Goal: Task Accomplishment & Management: Complete application form

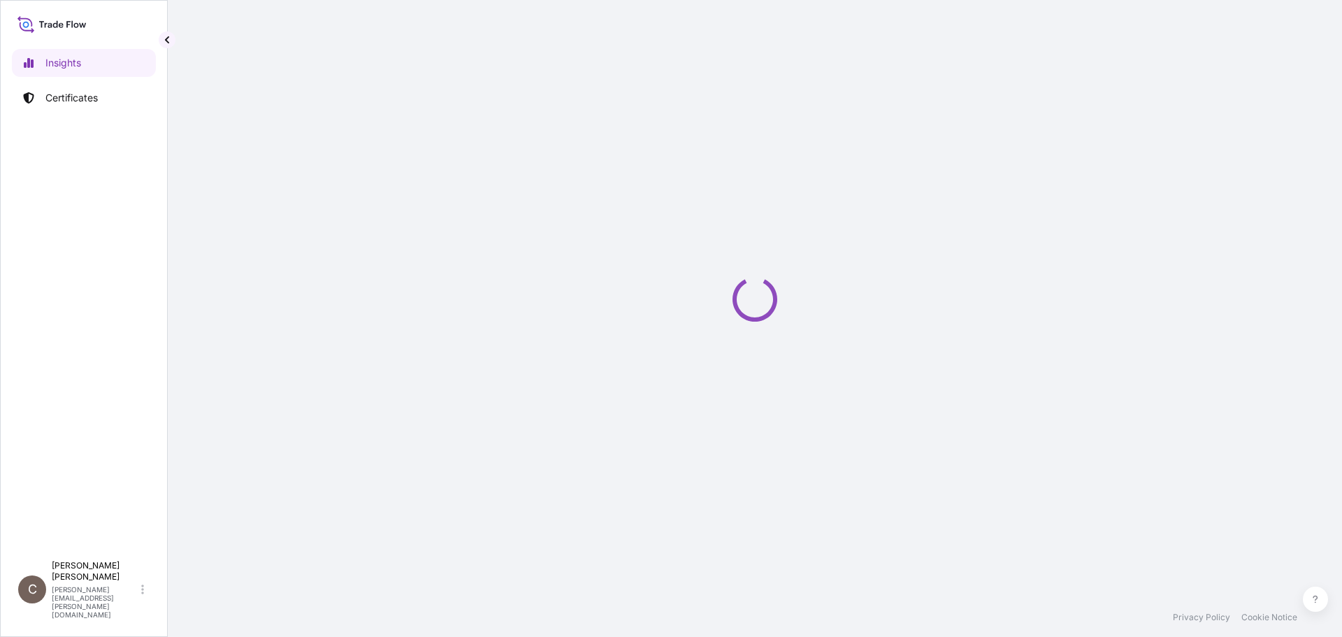
select select "2025"
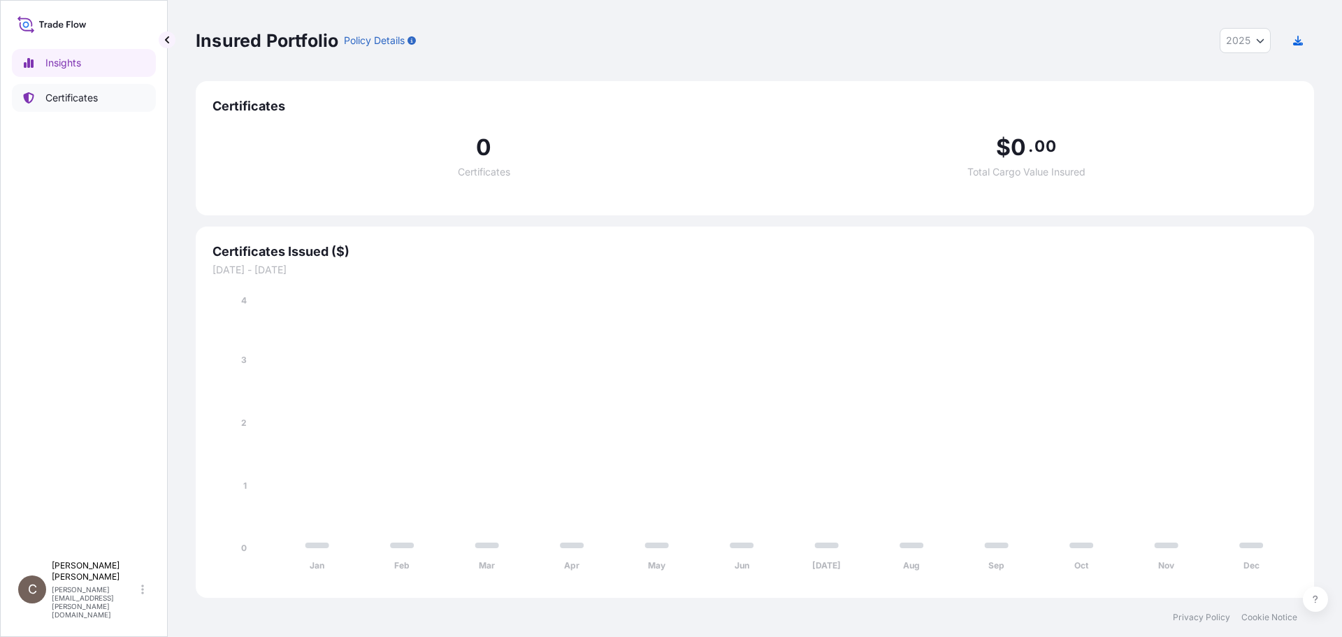
click at [51, 98] on p "Certificates" at bounding box center [71, 98] width 52 height 14
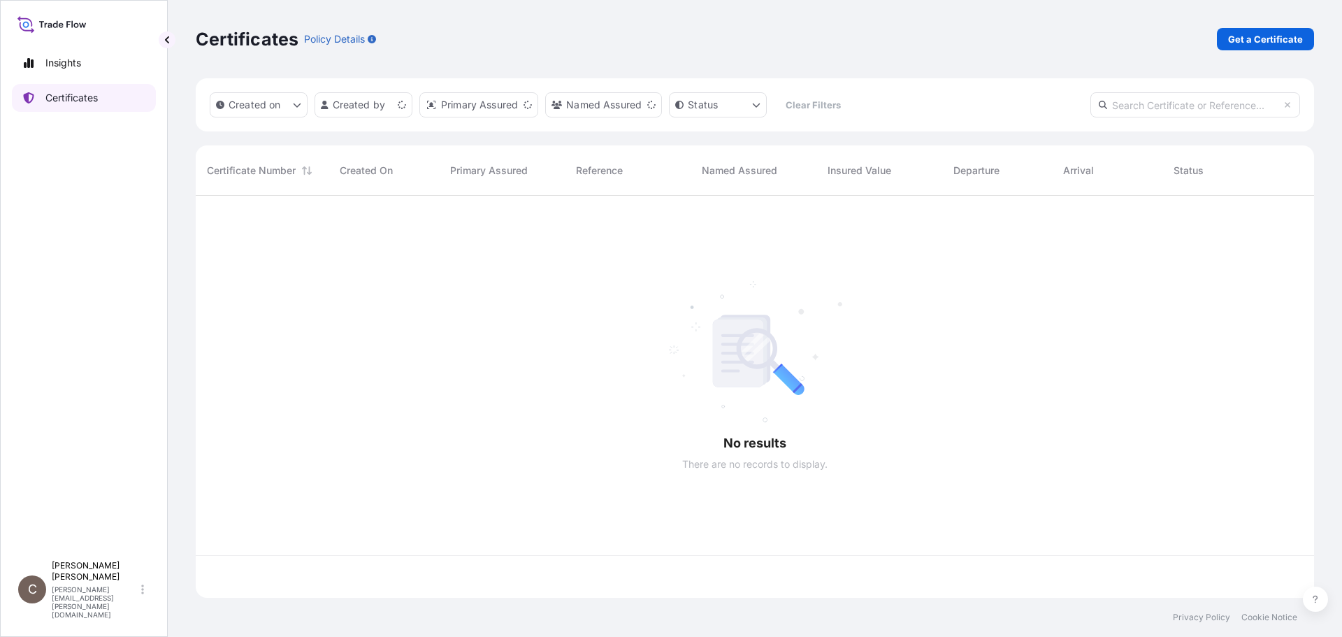
scroll to position [399, 1108]
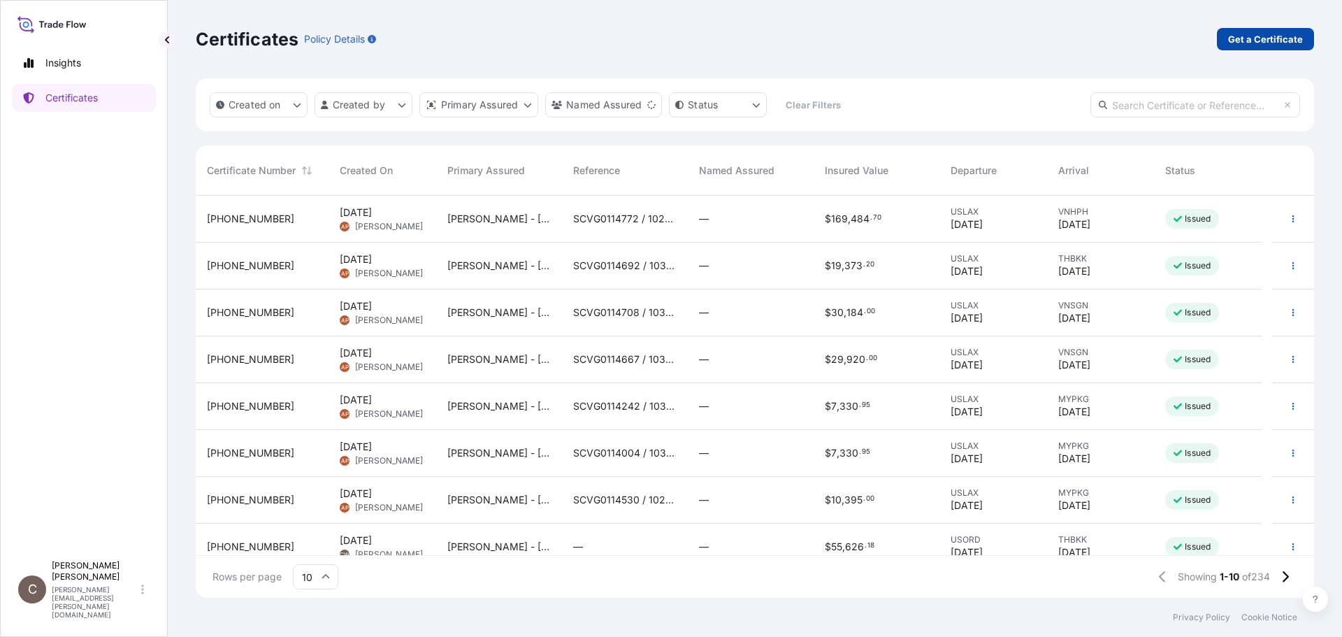
click at [1257, 43] on p "Get a Certificate" at bounding box center [1265, 39] width 75 height 14
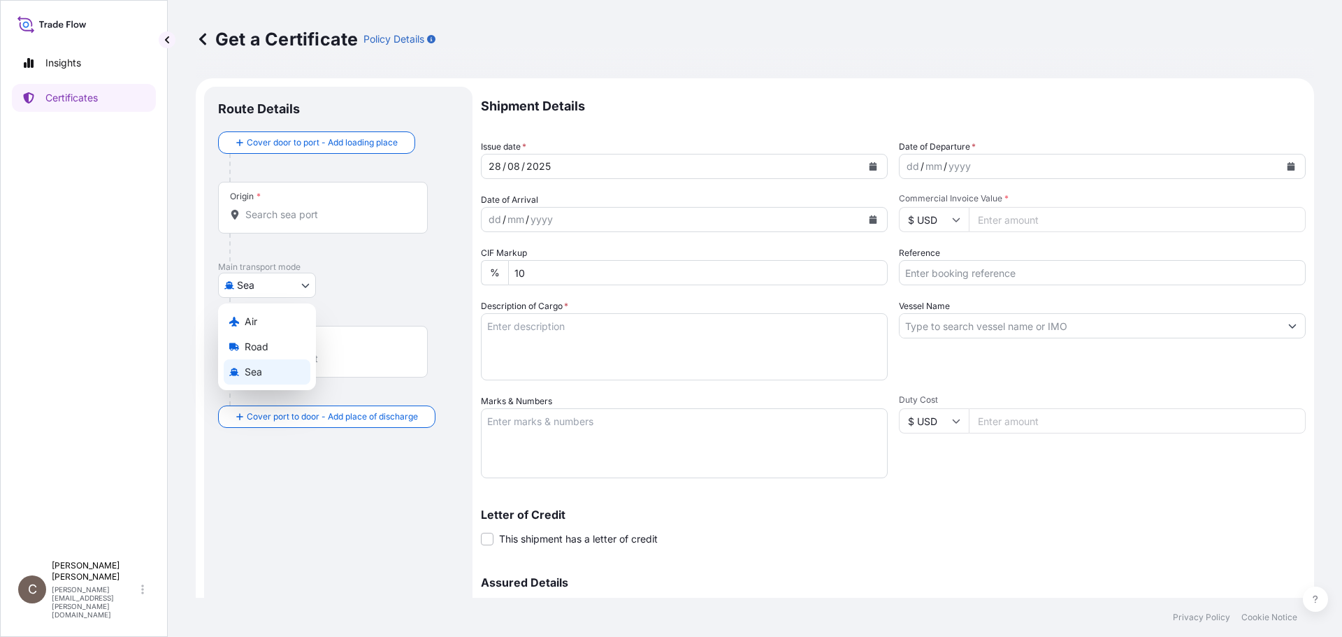
click at [269, 291] on body "Insights Certificates C [PERSON_NAME] [PERSON_NAME][EMAIL_ADDRESS][PERSON_NAME]…" at bounding box center [671, 318] width 1342 height 637
click at [247, 320] on span "Air" at bounding box center [251, 322] width 13 height 14
select select "Air"
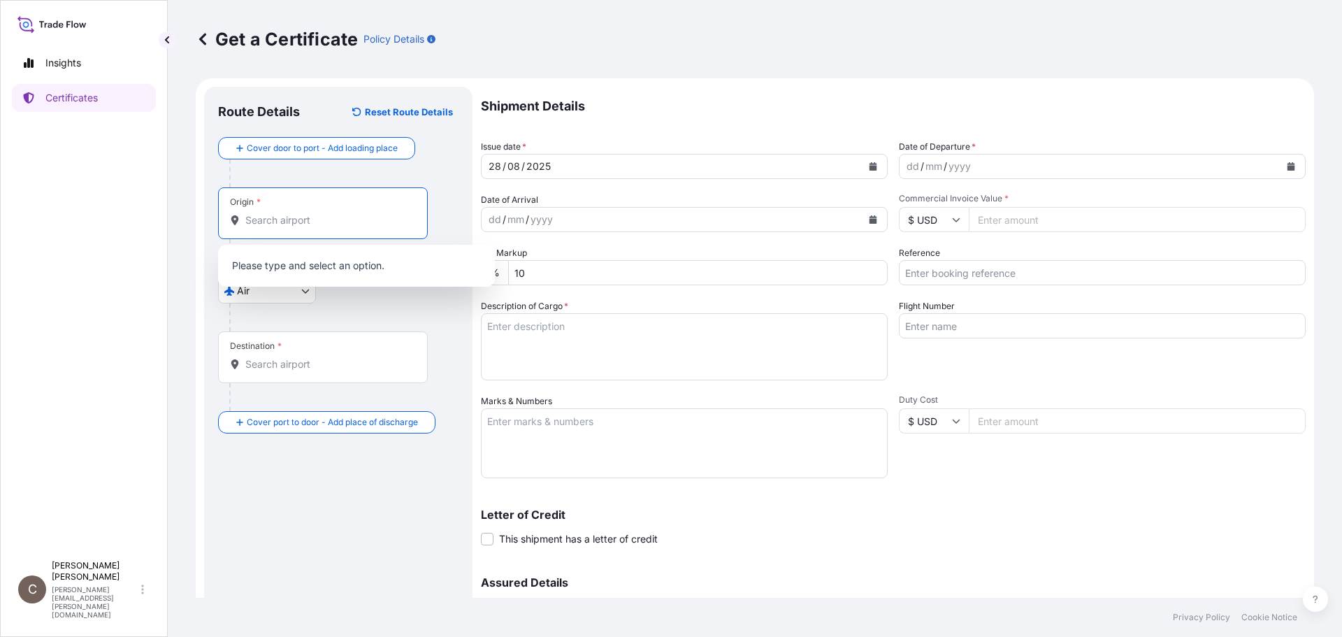
click at [287, 219] on input "Origin *" at bounding box center [327, 220] width 165 height 14
click at [286, 219] on input "Origin *" at bounding box center [327, 220] width 165 height 14
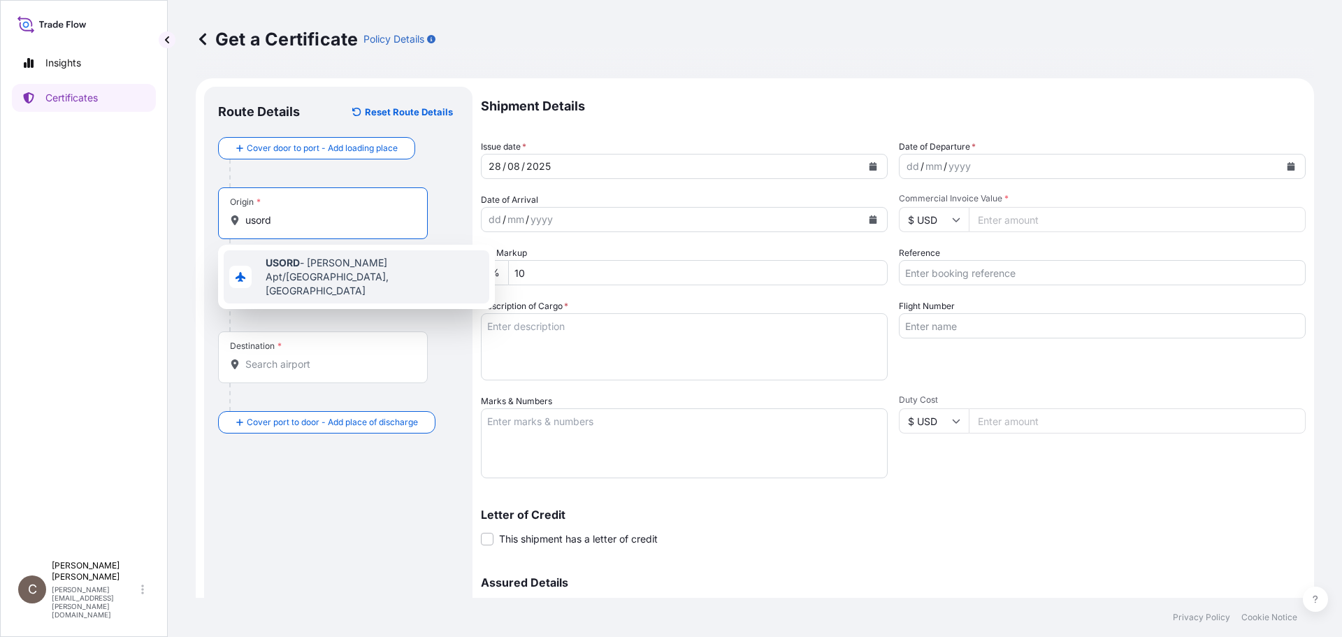
click at [273, 266] on b "USORD" at bounding box center [283, 263] width 34 height 12
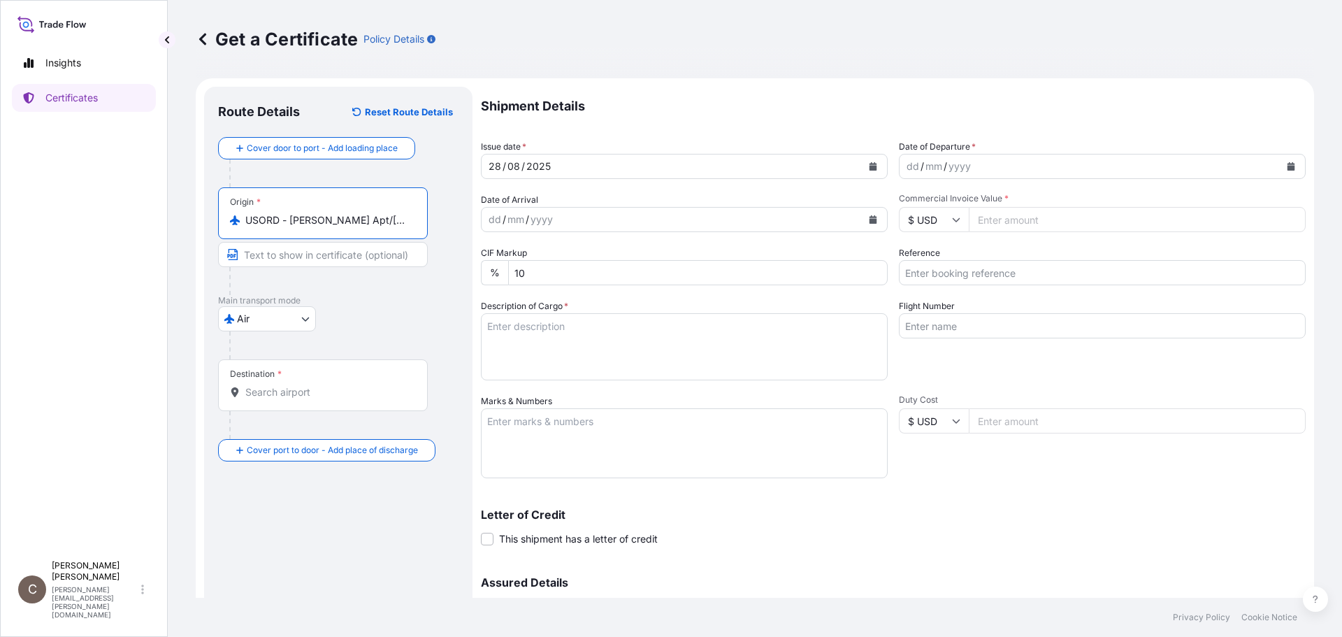
type input "USORD - [PERSON_NAME] Apt/[GEOGRAPHIC_DATA], [GEOGRAPHIC_DATA]"
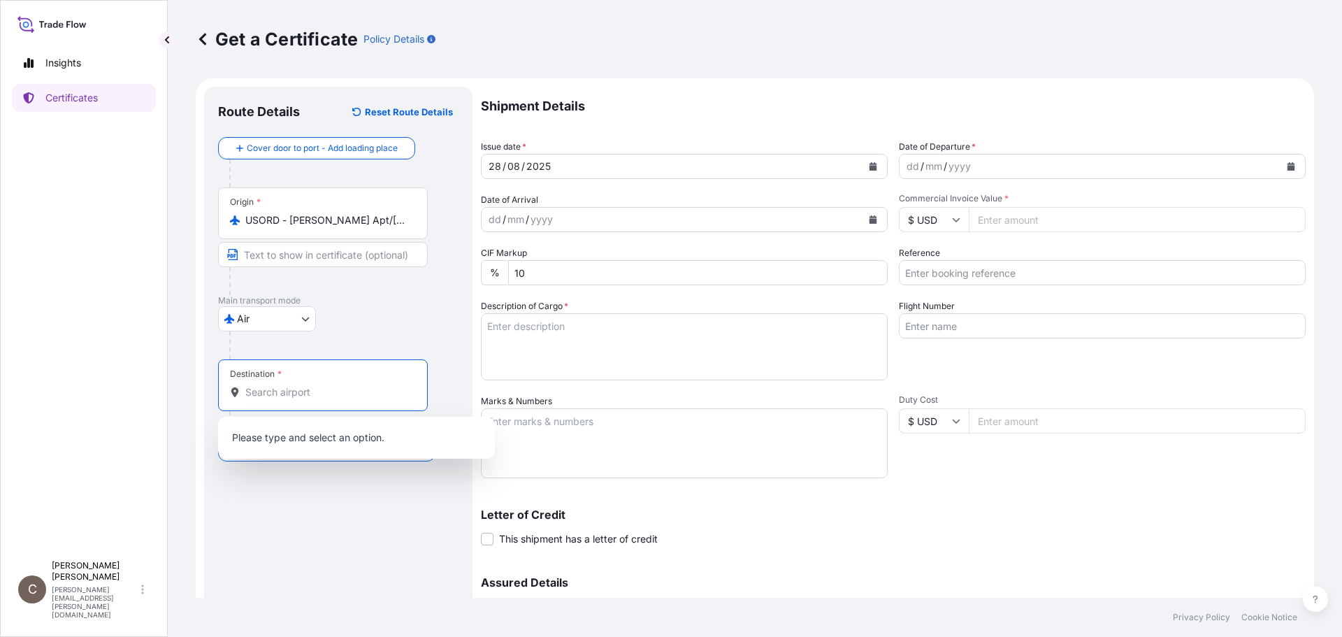
click at [255, 391] on input "Destination *" at bounding box center [327, 392] width 165 height 14
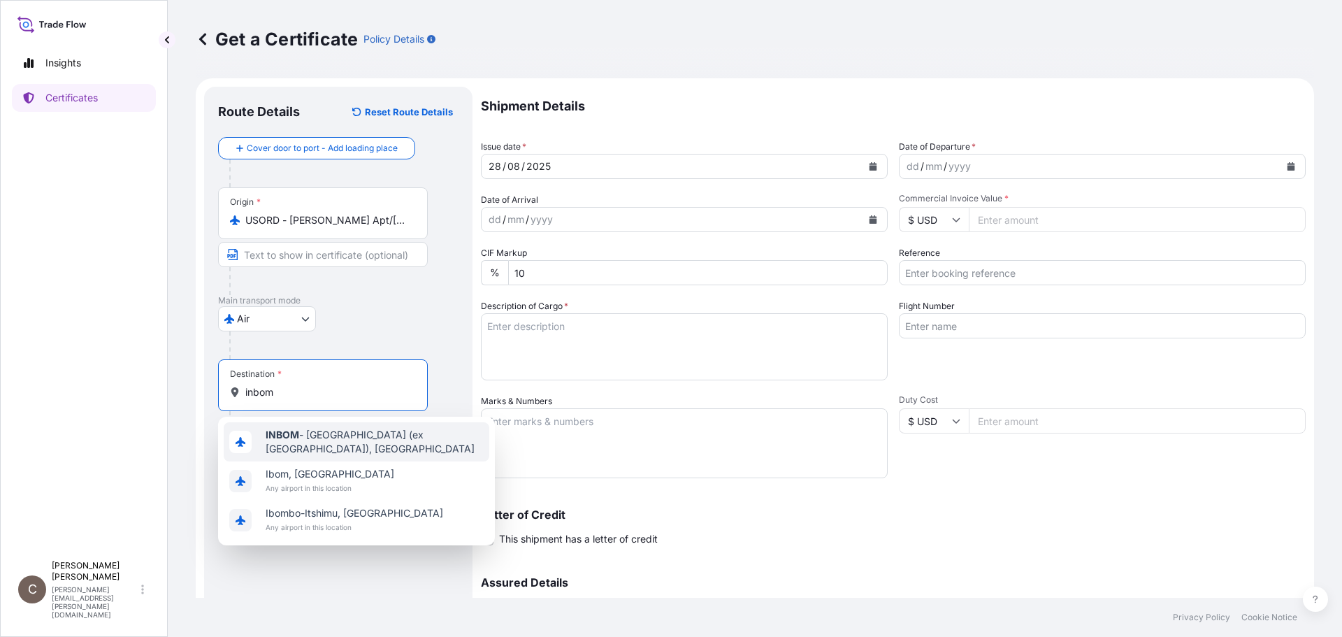
click at [283, 440] on b "INBOM" at bounding box center [283, 435] width 34 height 12
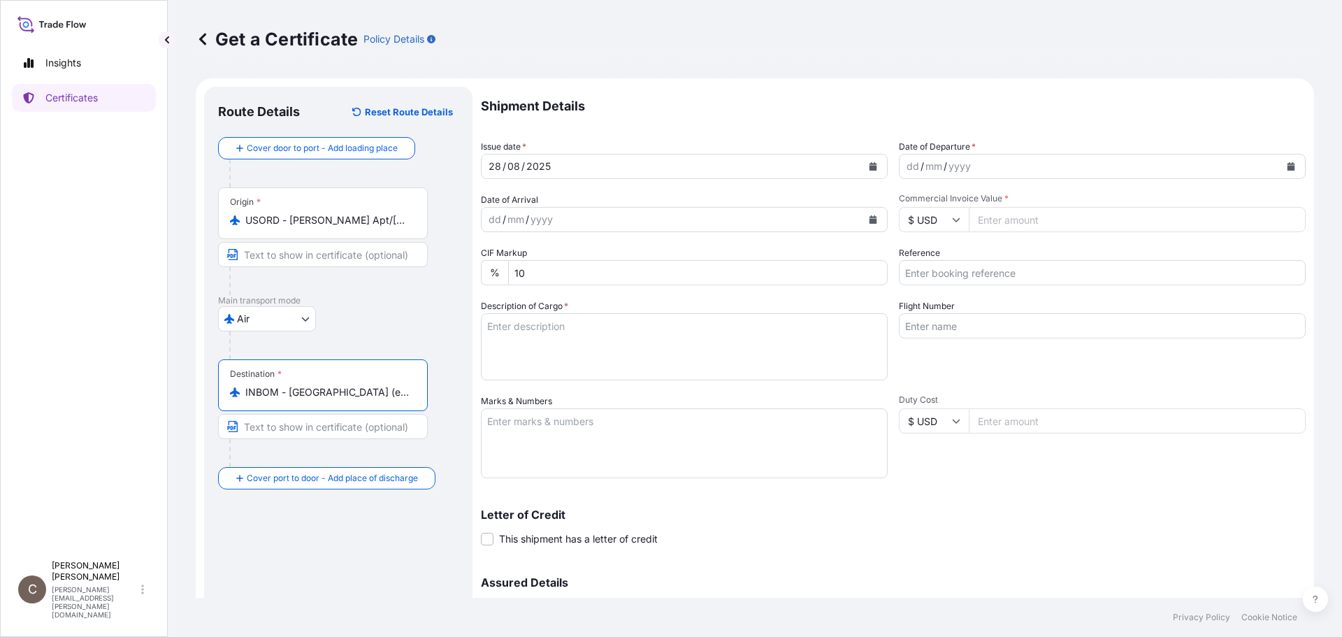
type input "INBOM - [GEOGRAPHIC_DATA] (ex [GEOGRAPHIC_DATA]), [GEOGRAPHIC_DATA]"
click at [1288, 166] on icon "Calendar" at bounding box center [1292, 166] width 8 height 8
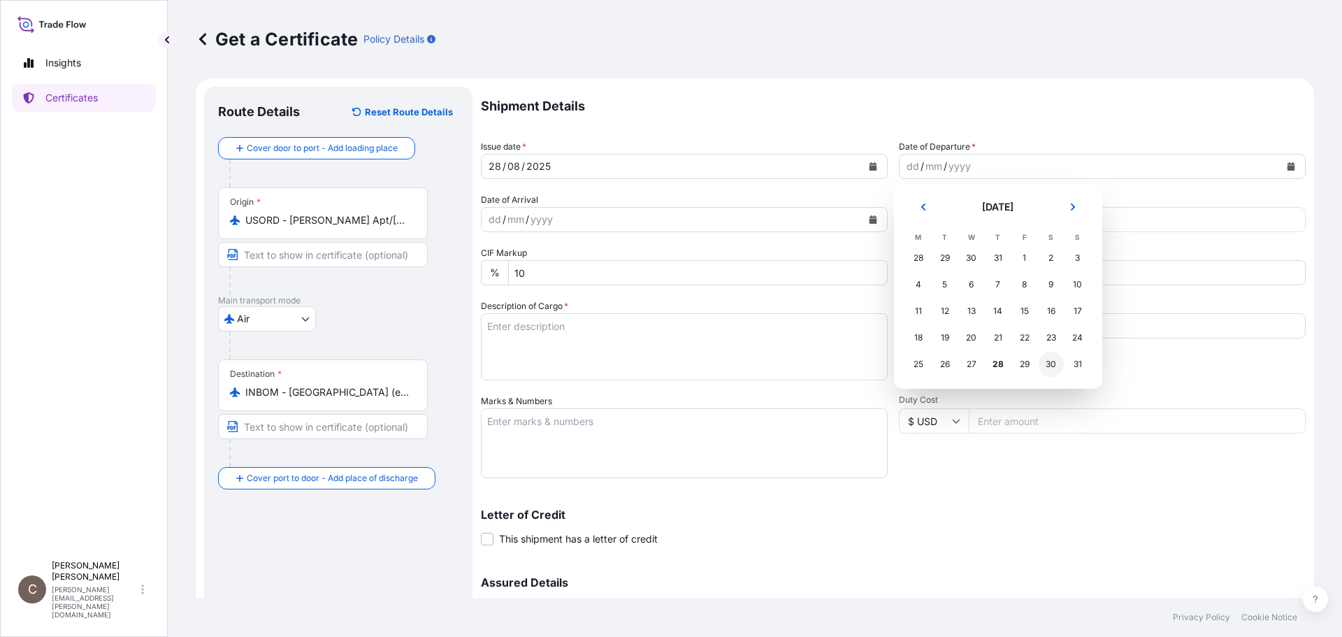
click at [1044, 366] on div "30" at bounding box center [1051, 364] width 25 height 25
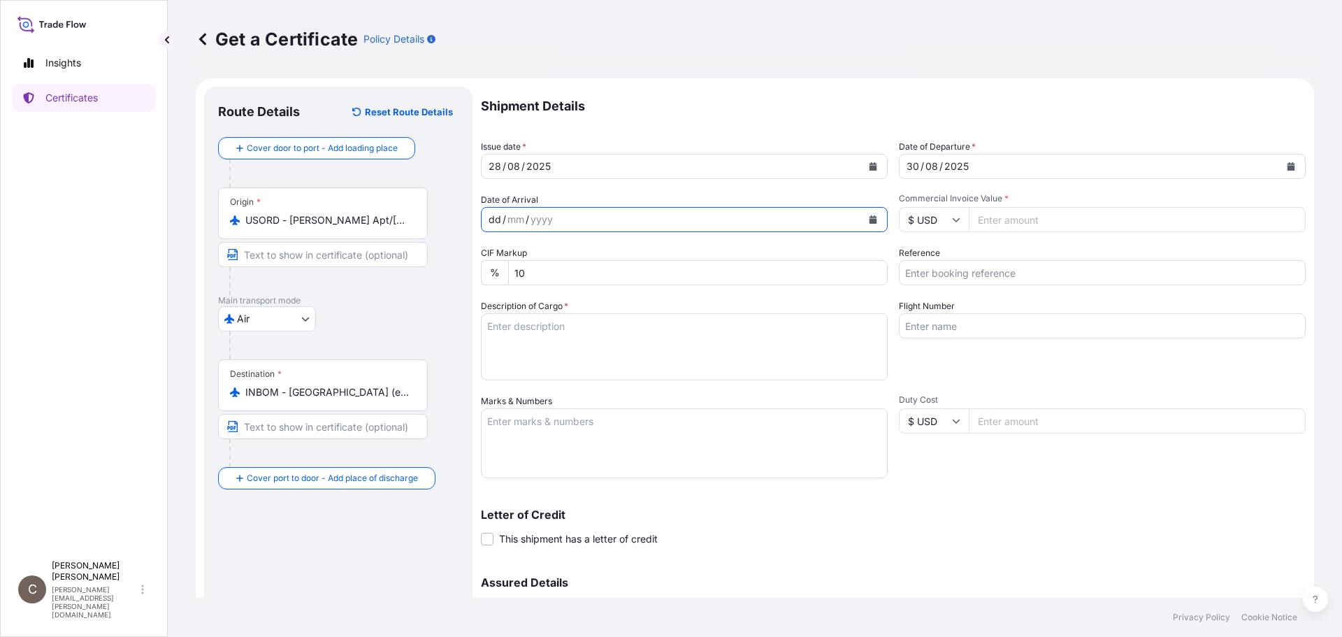
click at [526, 216] on div "/" at bounding box center [527, 219] width 3 height 17
click at [869, 218] on icon "Calendar" at bounding box center [873, 219] width 8 height 8
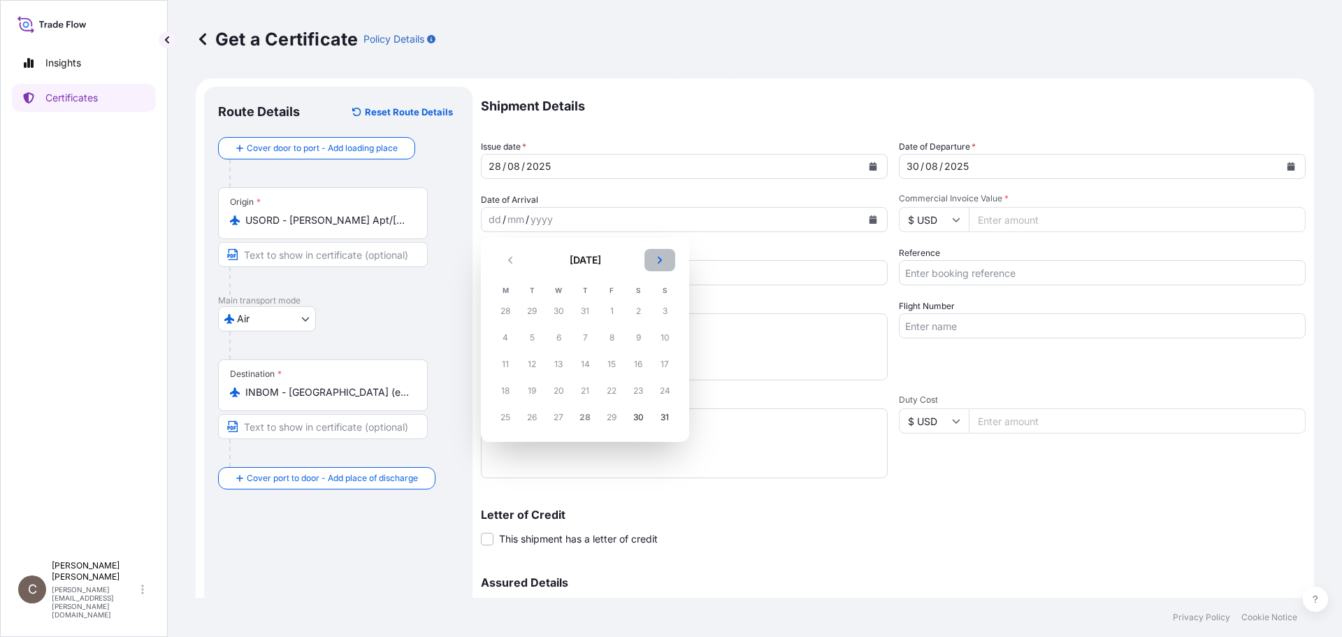
click at [659, 263] on icon "Next" at bounding box center [660, 260] width 4 height 7
click at [502, 314] on div "1" at bounding box center [505, 311] width 25 height 25
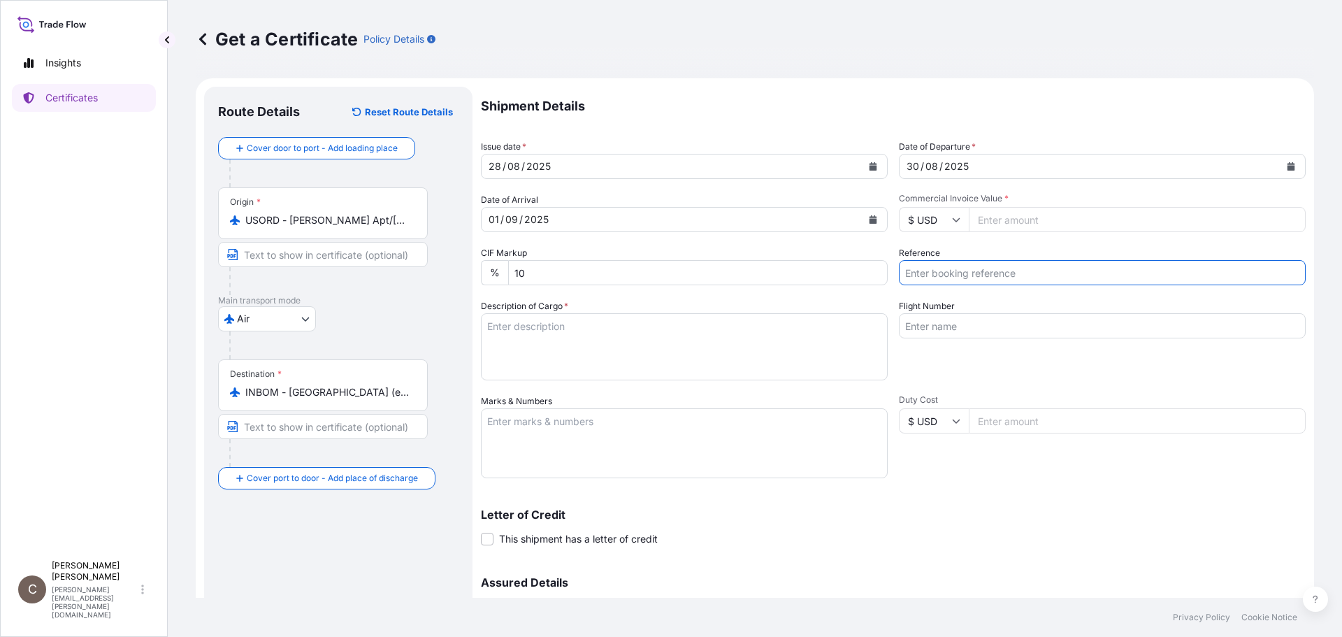
click at [943, 273] on input "Reference" at bounding box center [1102, 272] width 407 height 25
type input "CVG0115635"
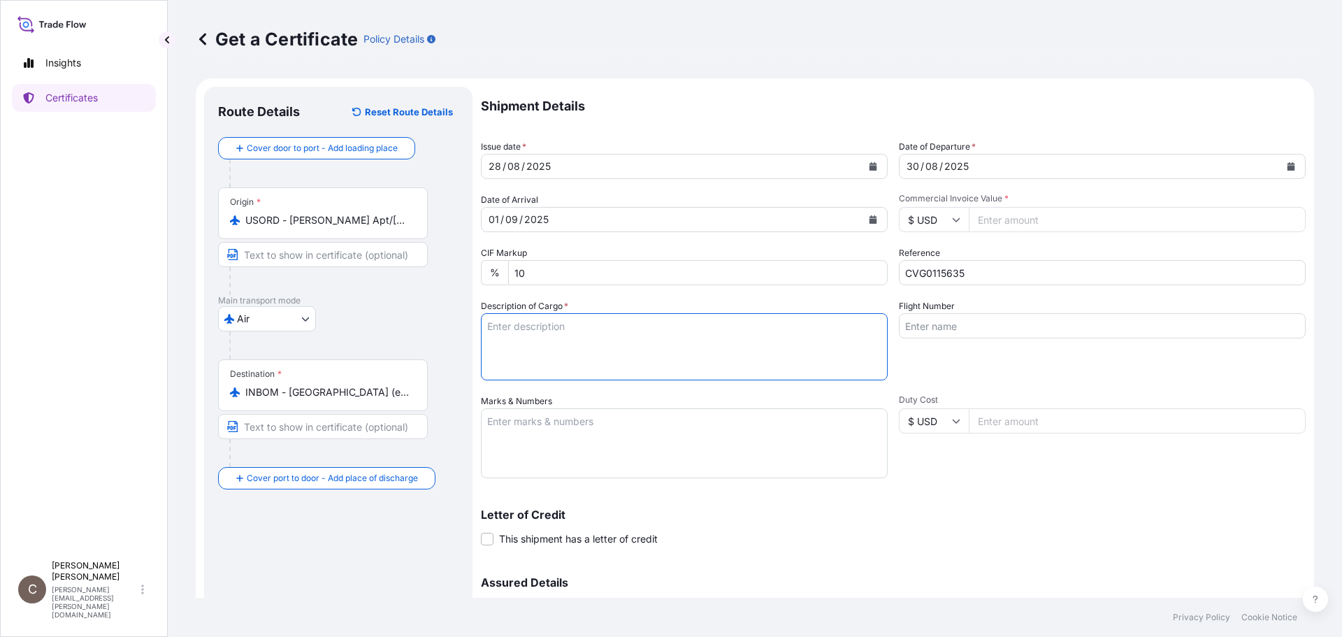
click at [557, 345] on textarea "Description of Cargo *" at bounding box center [684, 346] width 407 height 67
click at [550, 328] on textarea "Description of Cargo *" at bounding box center [684, 346] width 407 height 67
type textarea "KELCOGEL"
click at [536, 429] on textarea "Marks & Numbers" at bounding box center [684, 443] width 407 height 70
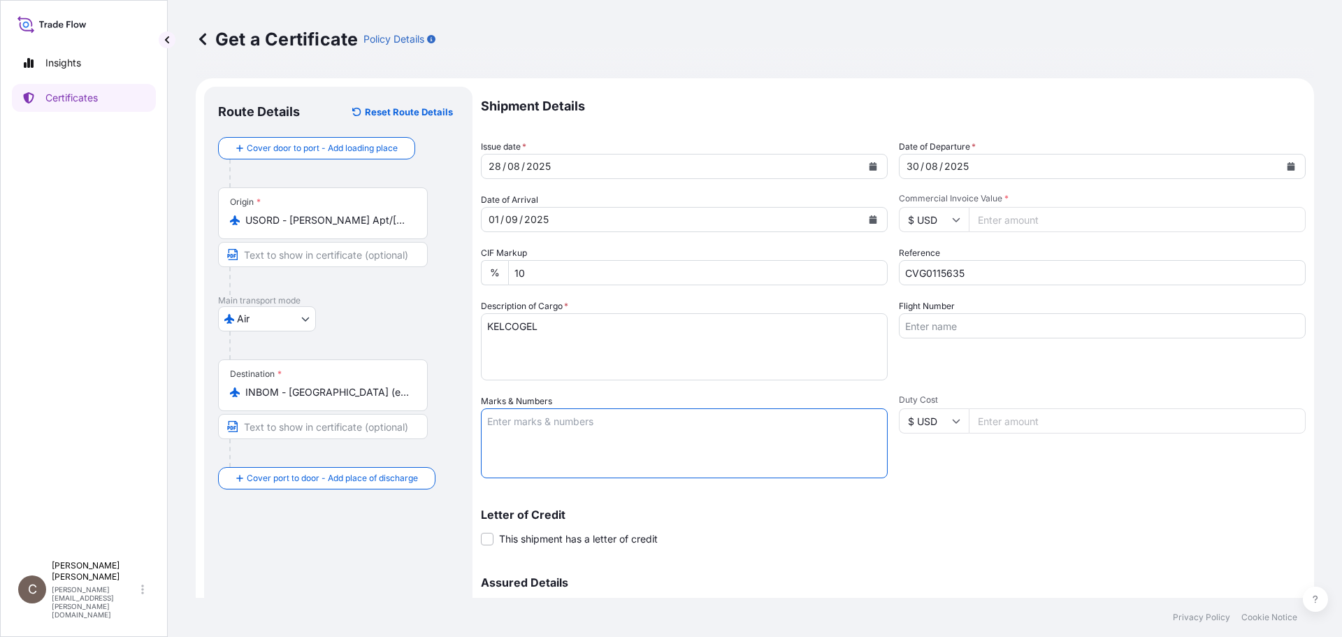
click at [549, 429] on textarea "Marks & Numbers" at bounding box center [684, 443] width 407 height 70
click at [505, 427] on textarea "Marks & Numbers" at bounding box center [684, 443] width 407 height 70
paste textarea "PO238010655 [GEOGRAPHIC_DATA]"
type textarea "PO238010655 [GEOGRAPHIC_DATA]"
click at [1020, 220] on input "Commercial Invoice Value *" at bounding box center [1137, 219] width 337 height 25
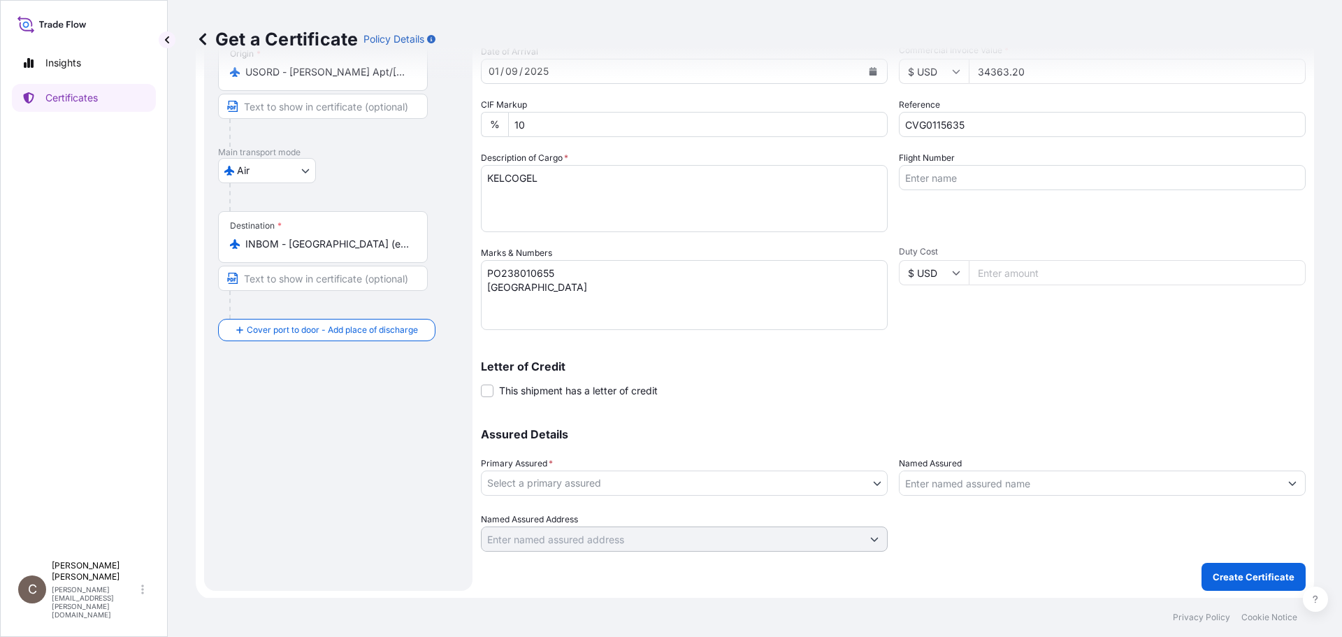
scroll to position [150, 0]
type input "34363.20"
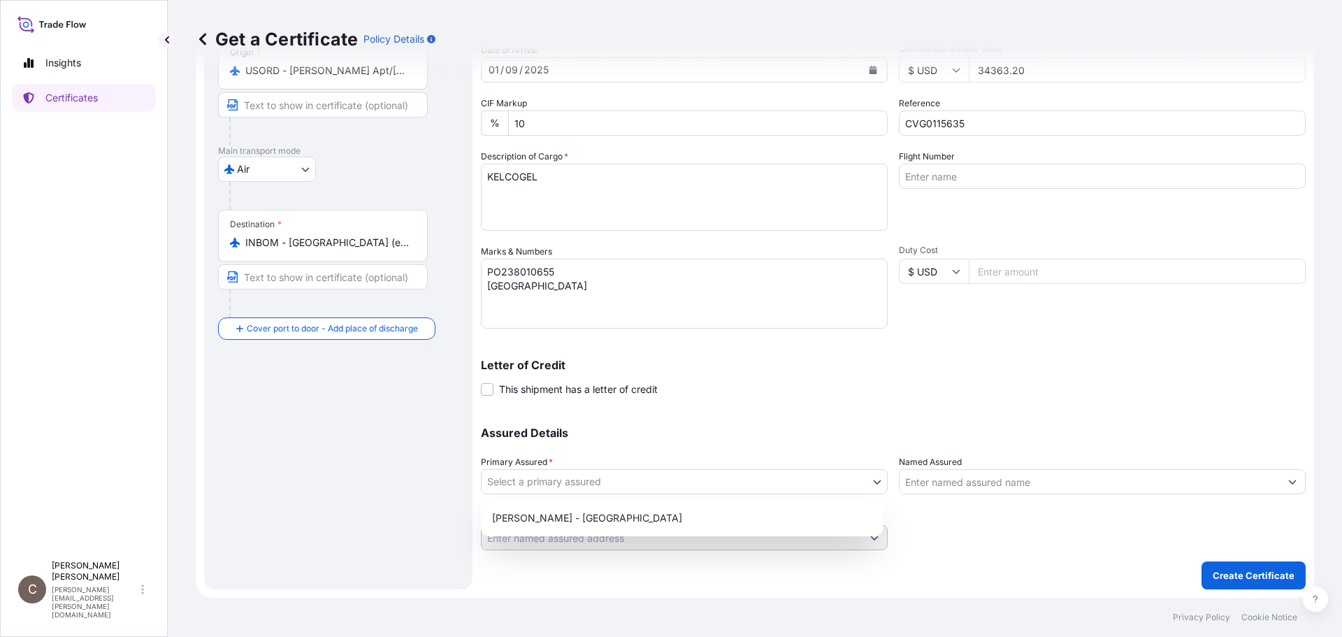
click at [653, 482] on body "Insights Certificates C [PERSON_NAME] [PERSON_NAME][EMAIL_ADDRESS][PERSON_NAME]…" at bounding box center [671, 318] width 1342 height 637
click at [575, 524] on div "[PERSON_NAME] - [GEOGRAPHIC_DATA]" at bounding box center [682, 518] width 391 height 25
select select "31650"
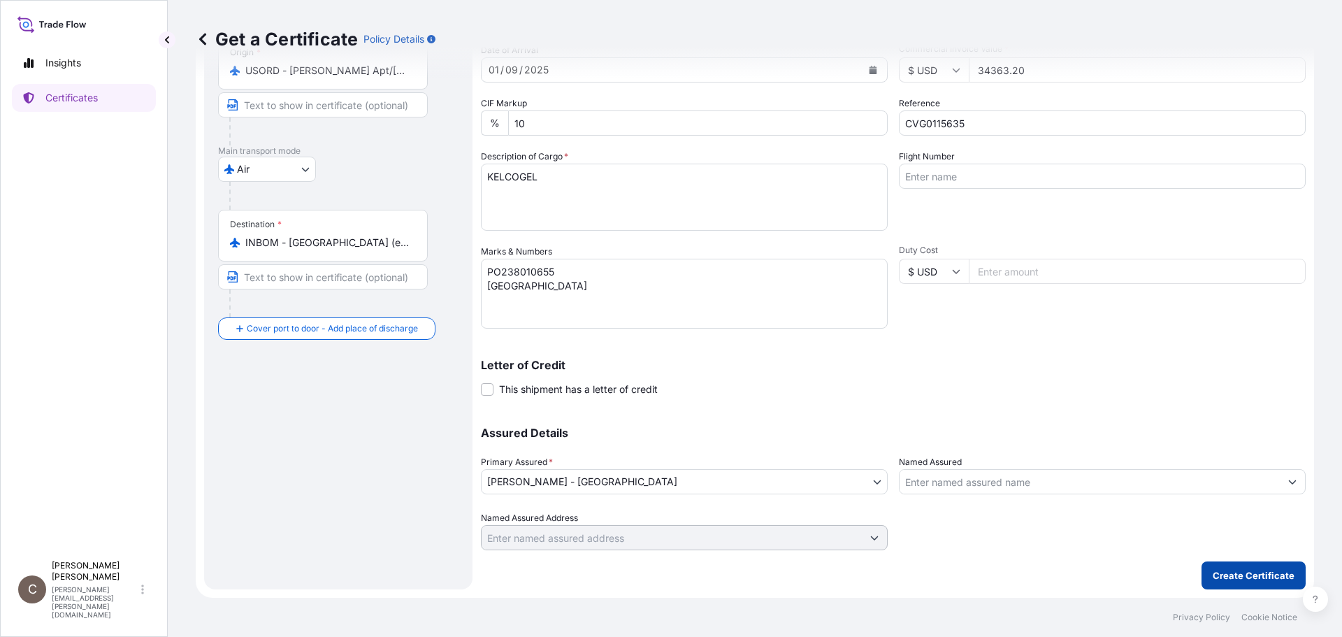
click at [1227, 579] on p "Create Certificate" at bounding box center [1254, 575] width 82 height 14
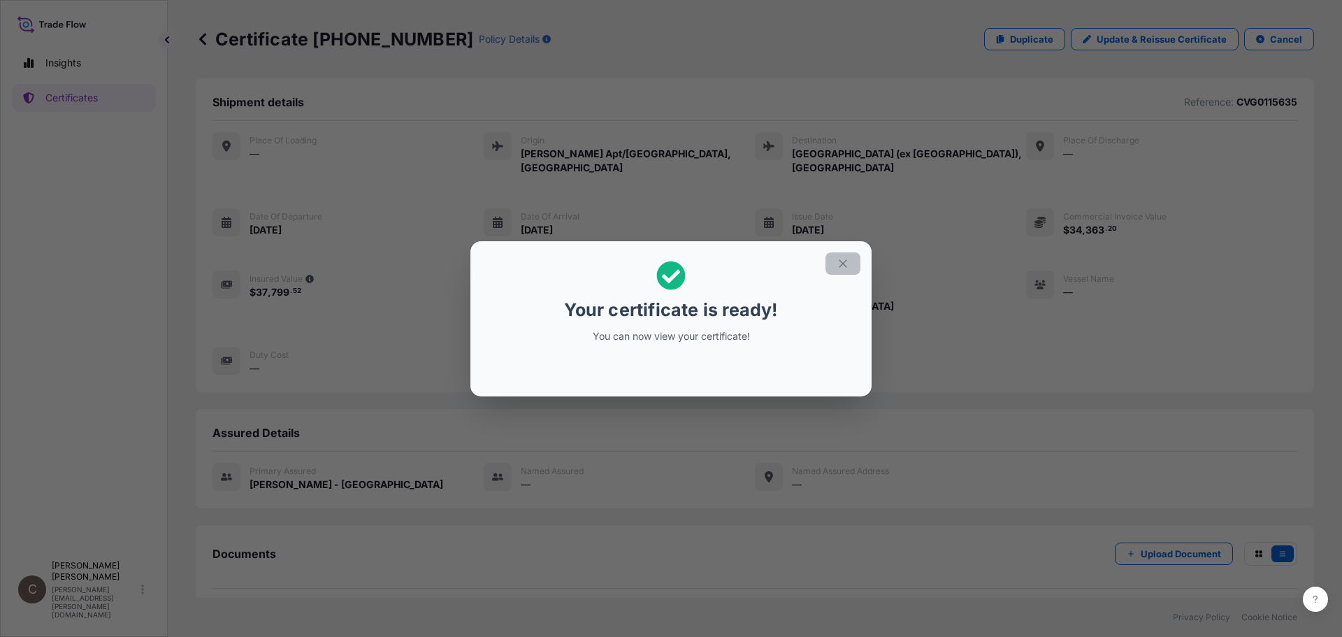
click at [846, 264] on icon "button" at bounding box center [843, 263] width 13 height 13
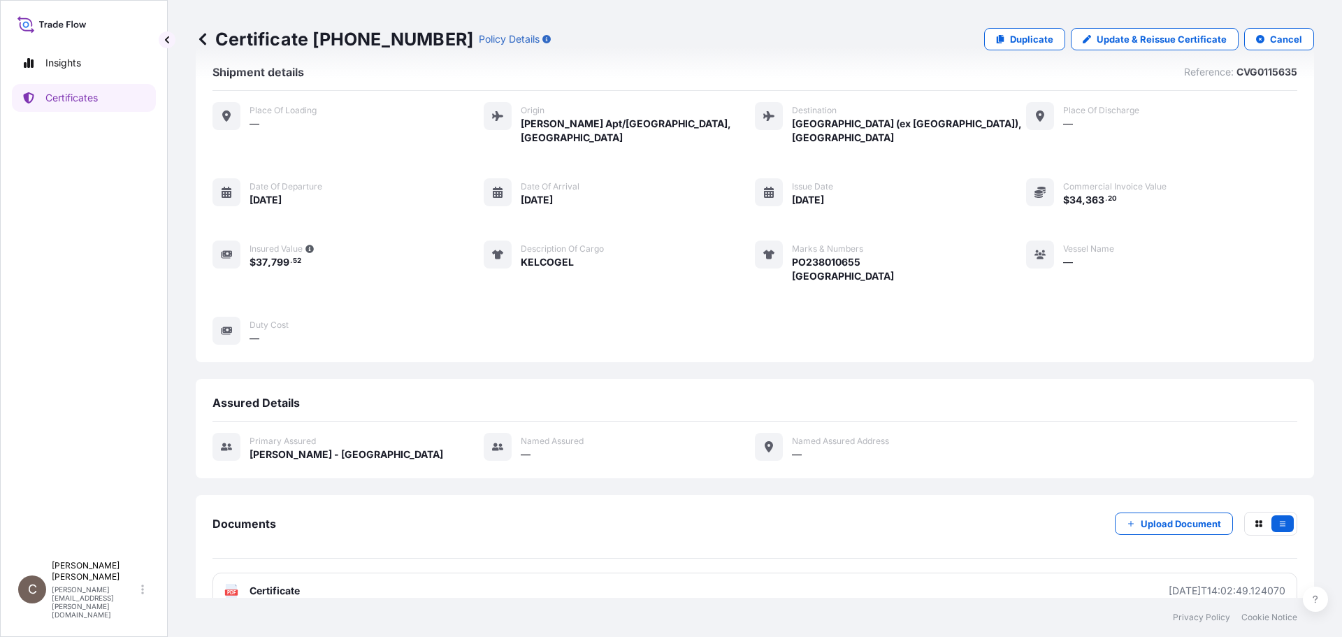
scroll to position [44, 0]
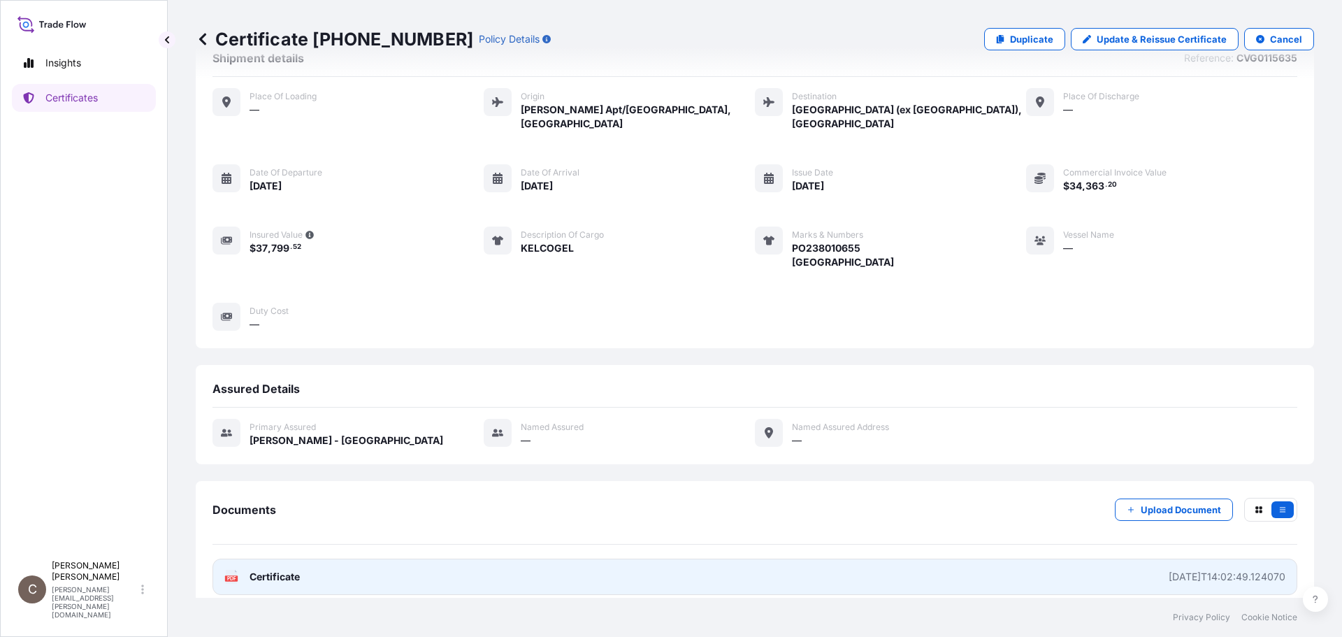
click at [261, 570] on span "Certificate" at bounding box center [275, 577] width 50 height 14
